Goal: Information Seeking & Learning: Learn about a topic

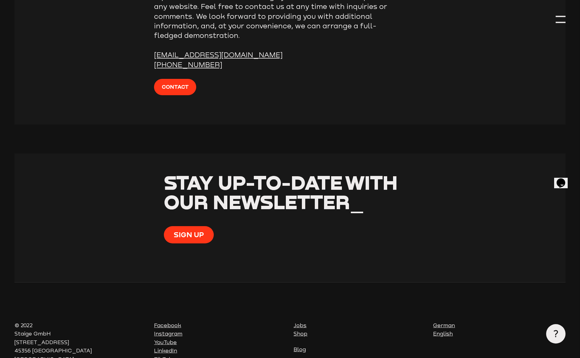
scroll to position [2352, 0]
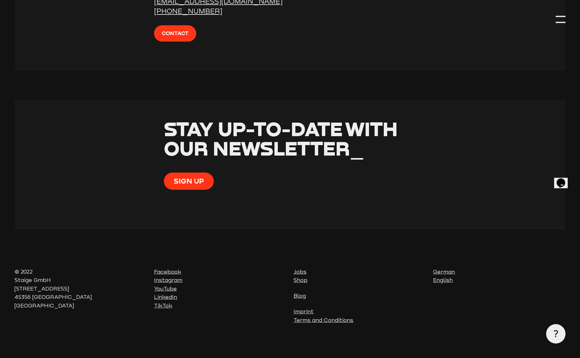
click at [301, 269] on link "Jobs" at bounding box center [300, 272] width 13 height 6
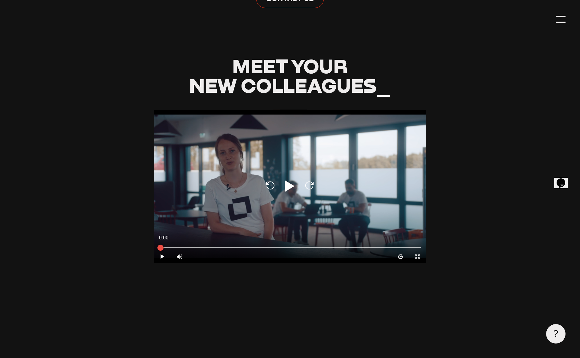
click at [287, 189] on icon at bounding box center [289, 186] width 9 height 11
type input "0.8"
click at [300, 251] on div at bounding box center [290, 247] width 272 height 7
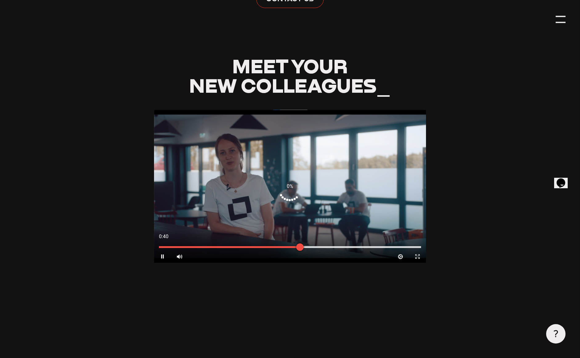
click at [338, 251] on div at bounding box center [290, 247] width 272 height 7
click at [354, 248] on div at bounding box center [290, 247] width 262 height 2
click at [346, 207] on div at bounding box center [290, 186] width 272 height 153
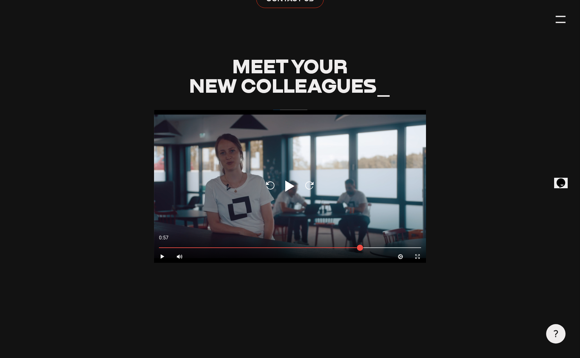
click at [320, 189] on div "Reload Play Reload" at bounding box center [290, 186] width 272 height 153
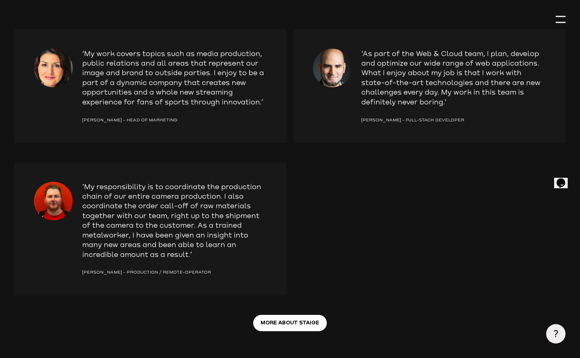
scroll to position [807, 0]
